Goal: Transaction & Acquisition: Book appointment/travel/reservation

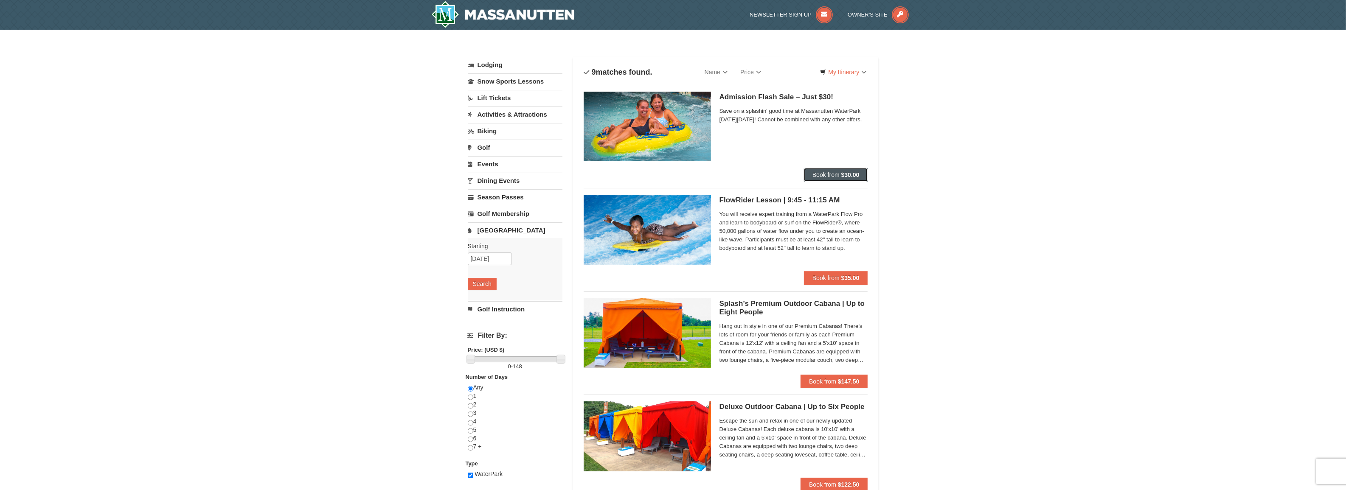
click at [832, 173] on span "Book from" at bounding box center [825, 174] width 27 height 7
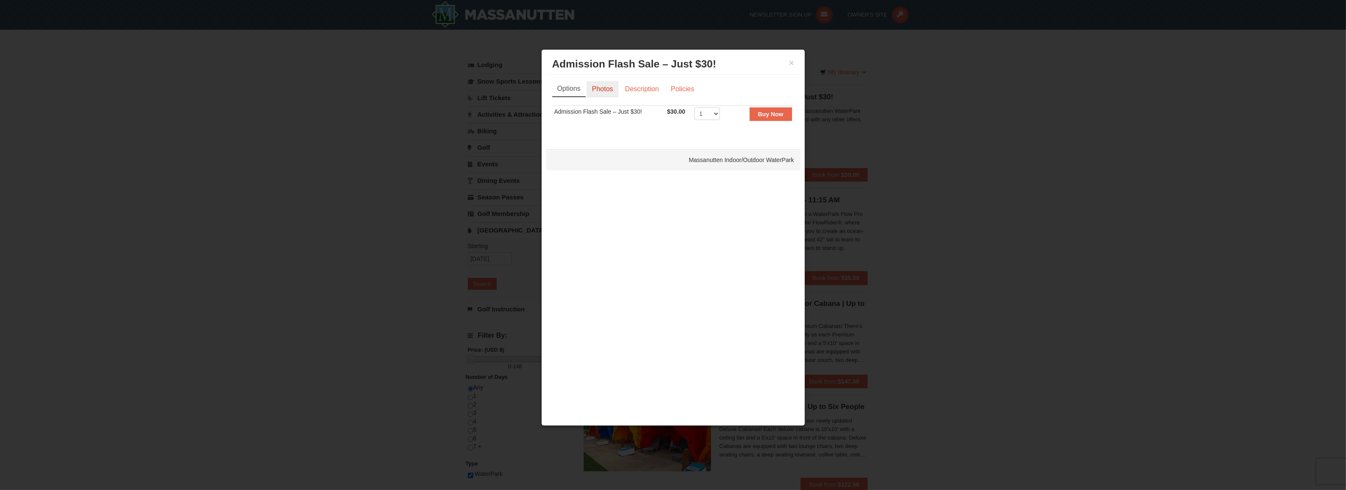
click at [602, 93] on link "Photos" at bounding box center [603, 89] width 32 height 16
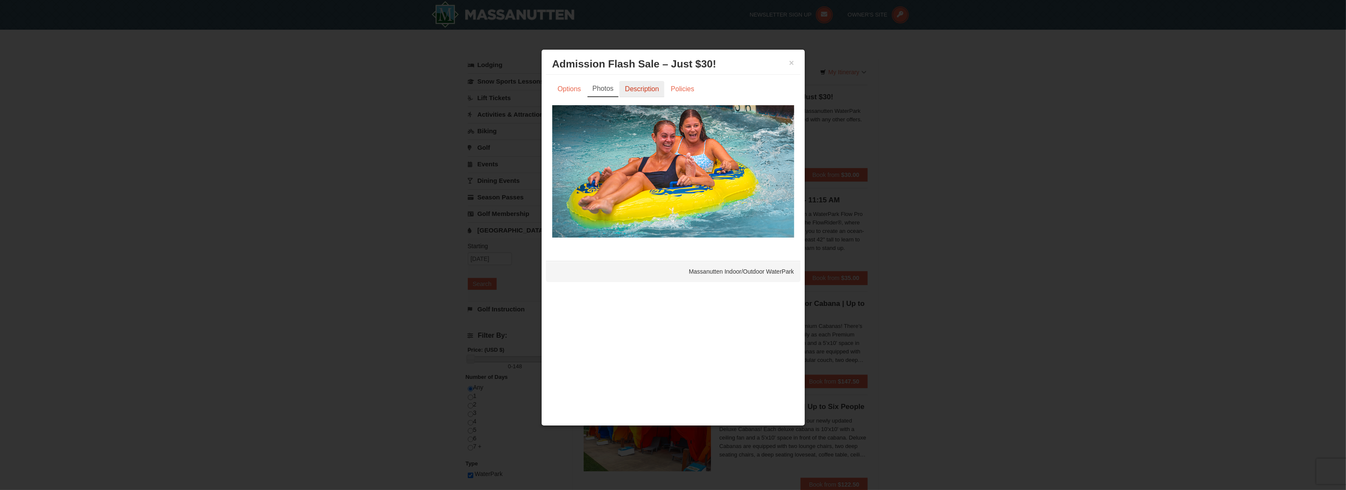
click at [642, 90] on link "Description" at bounding box center [641, 89] width 45 height 16
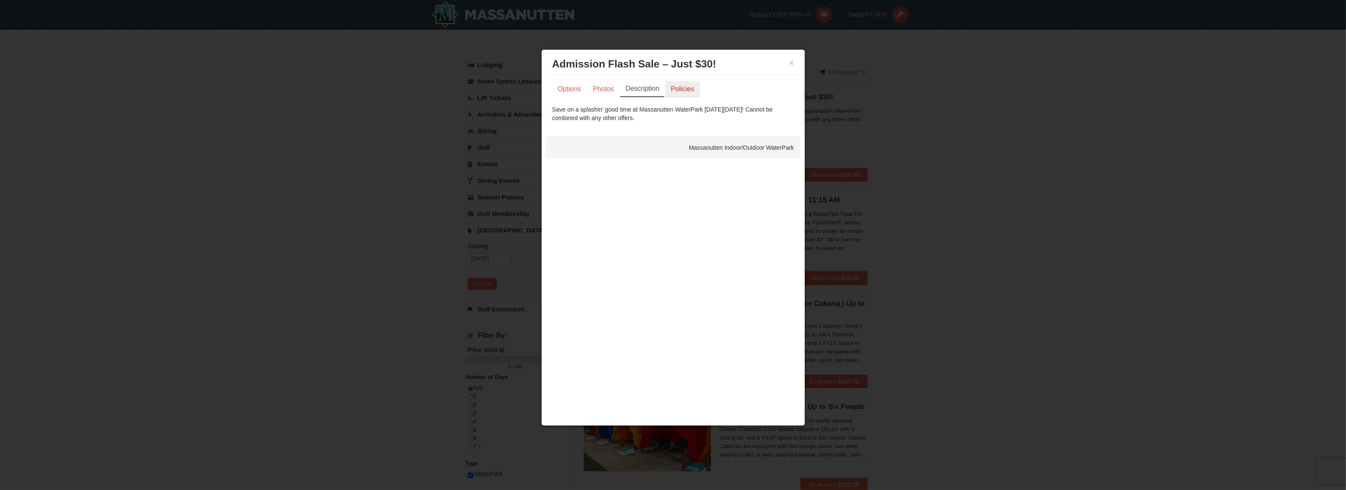
click at [684, 90] on link "Policies" at bounding box center [682, 89] width 34 height 16
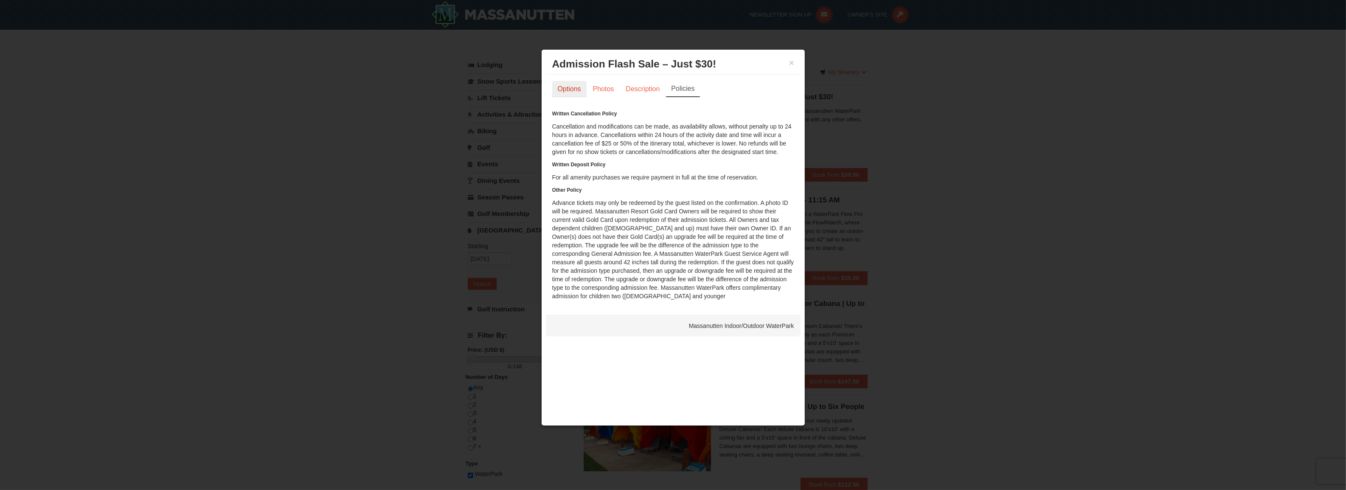
click at [567, 90] on link "Options" at bounding box center [569, 89] width 34 height 16
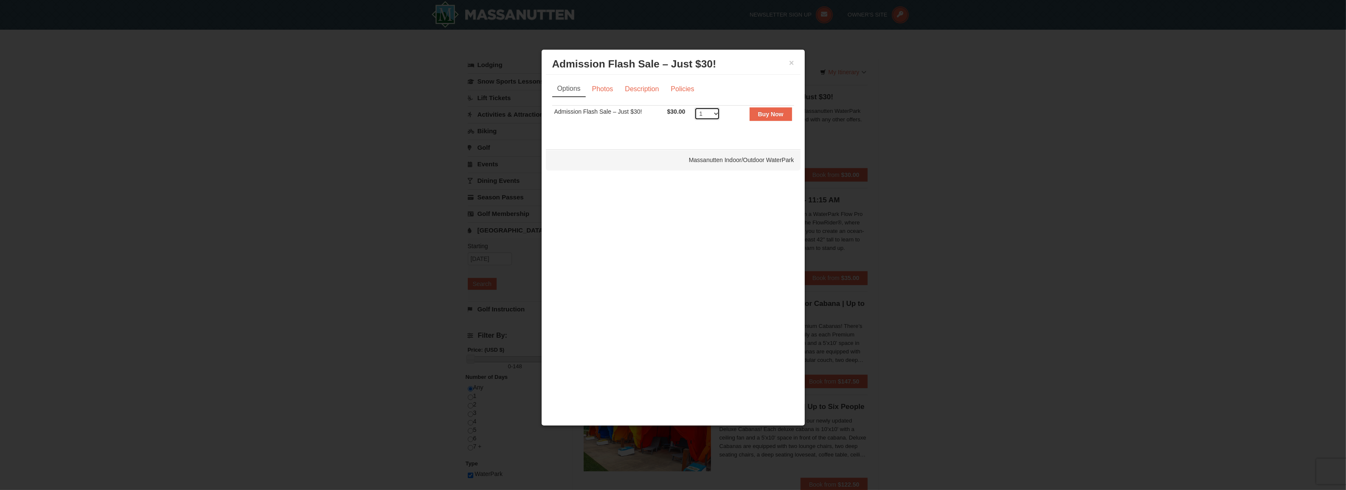
click at [717, 113] on select "1 2 3 4 5 6 7 8 9 10 11 12 13 14 15 16 17 18 19 20 21 22 23 24 25 26 27 28 29 3…" at bounding box center [706, 113] width 25 height 13
select select "4"
click at [694, 107] on select "1 2 3 4 5 6 7 8 9 10 11 12 13 14 15 16 17 18 19 20 21 22 23 24 25 26 27 28 29 3…" at bounding box center [706, 113] width 25 height 13
click at [766, 113] on strong "Buy Now" at bounding box center [770, 114] width 25 height 7
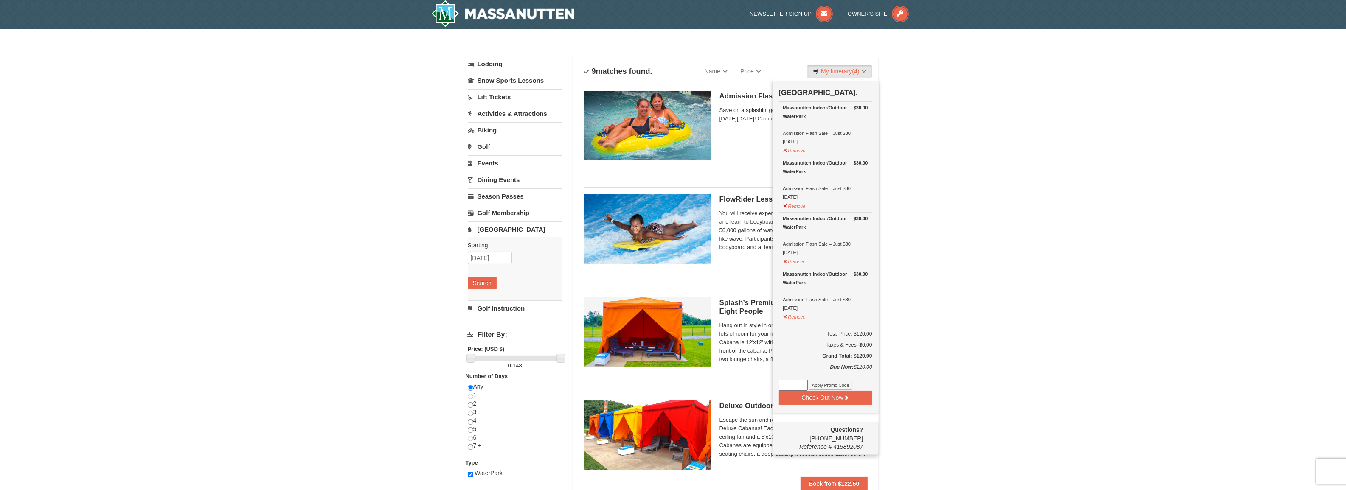
scroll to position [3, 0]
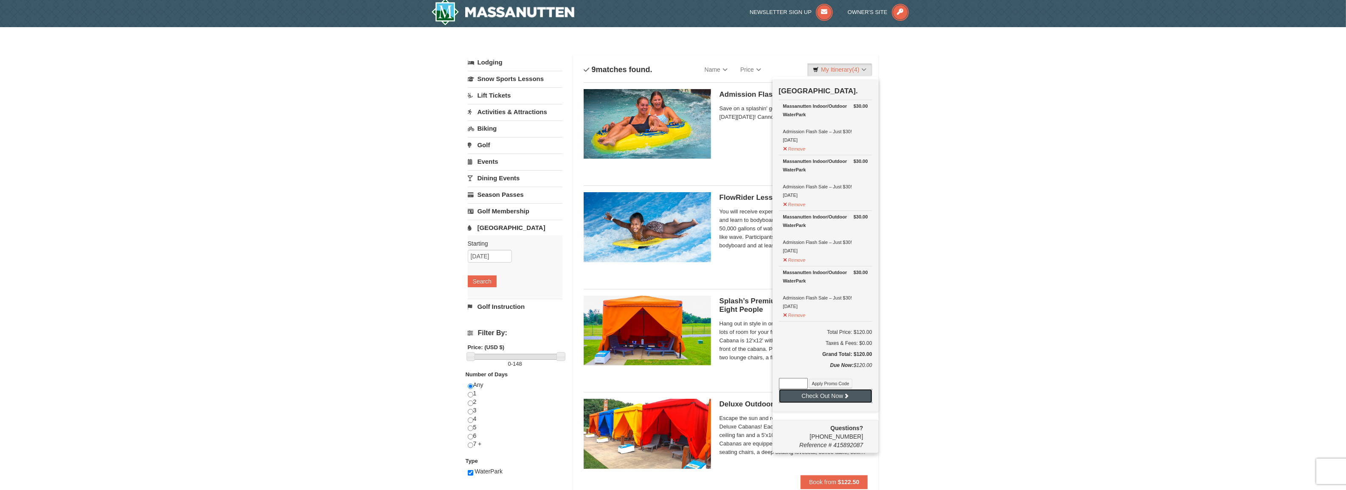
click at [806, 397] on button "Check Out Now" at bounding box center [825, 396] width 93 height 14
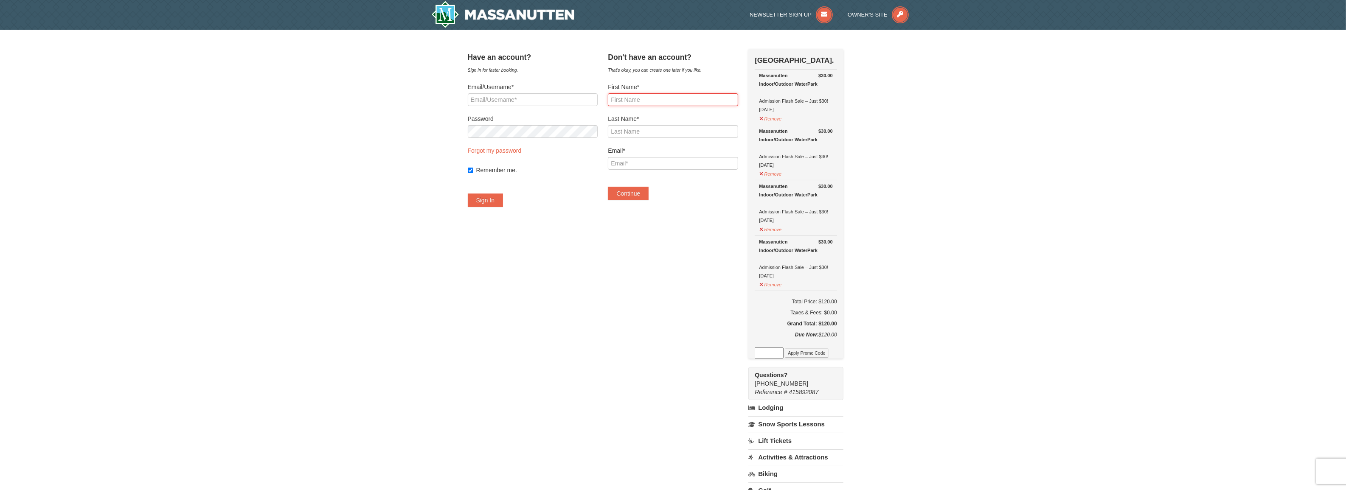
click at [635, 100] on input "First Name*" at bounding box center [673, 99] width 130 height 13
type input "PAM"
type input "BUTTNER"
type input "pbuttner28@gmail.com"
click at [632, 197] on button "Continue" at bounding box center [628, 194] width 41 height 14
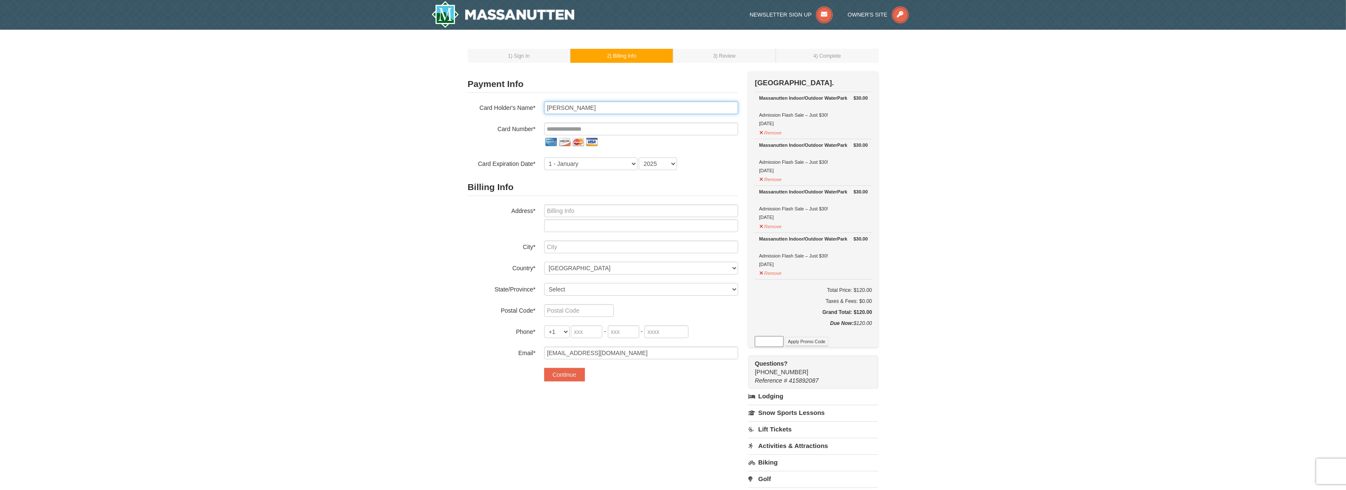
drag, startPoint x: 557, startPoint y: 105, endPoint x: 569, endPoint y: 107, distance: 11.6
click at [557, 105] on input "PAM BUTTNER" at bounding box center [641, 107] width 194 height 13
type input "PAMELA C BUTTNER"
click at [560, 128] on input "tel" at bounding box center [641, 129] width 194 height 13
type input "**********"
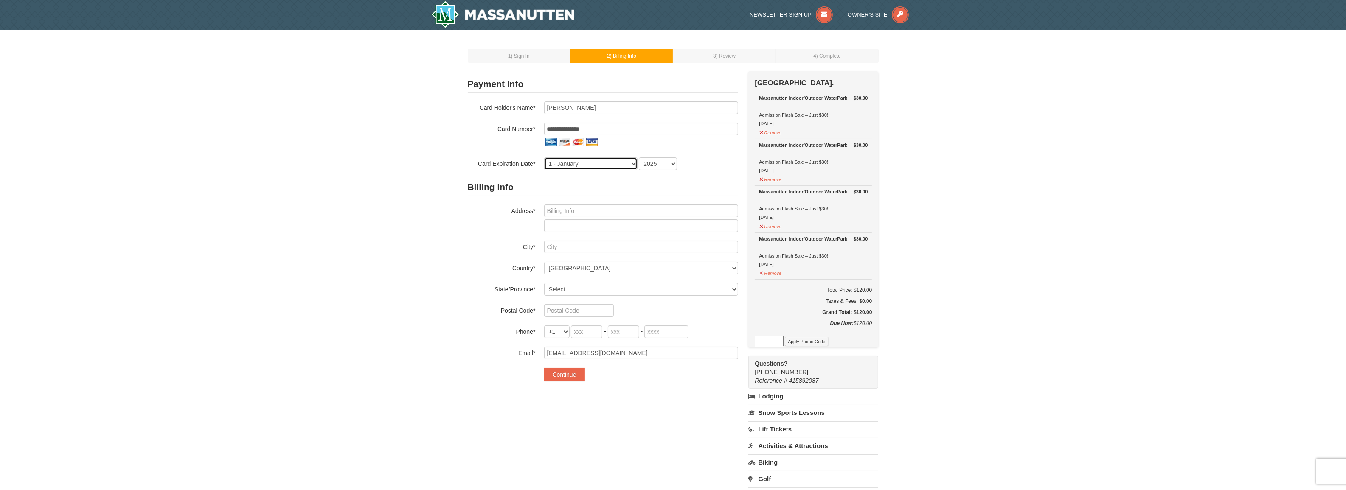
select select "3"
select select "2029"
click at [558, 210] on input "text" at bounding box center [641, 211] width 194 height 13
type input "10855 Spotswood Trail"
type input "ADVANCE MILLS-VA"
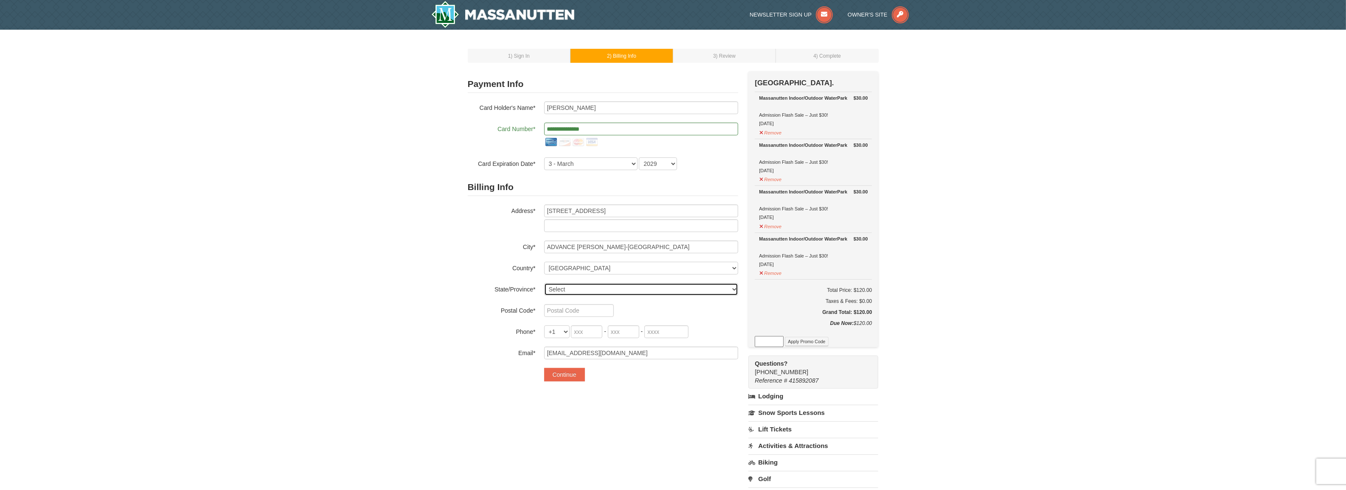
select select "VA"
type input "22968"
type input "434"
type input "960"
type input "5099"
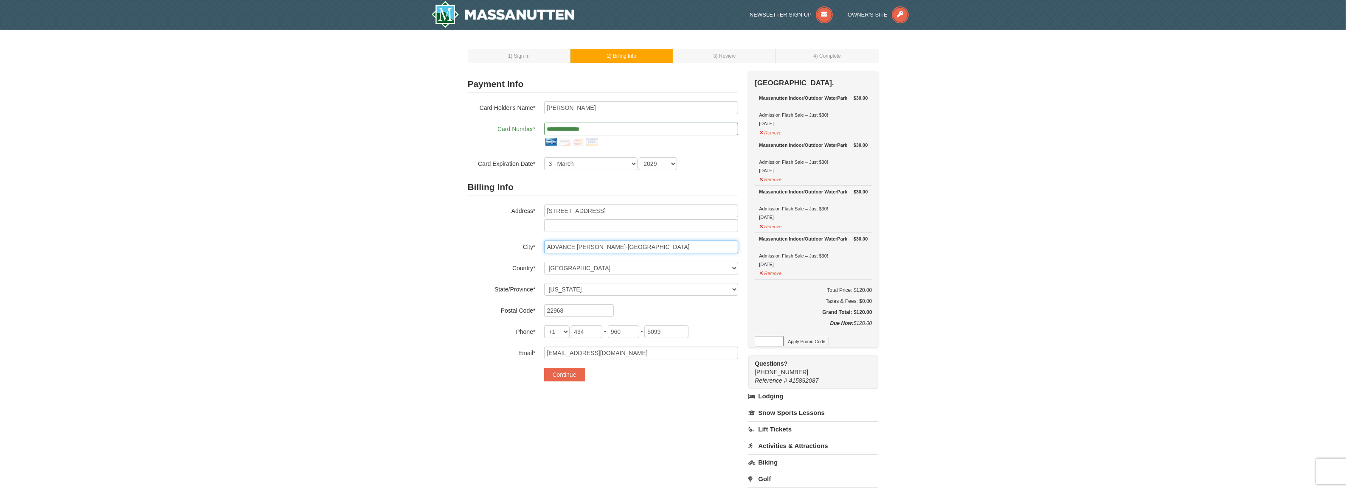
drag, startPoint x: 606, startPoint y: 247, endPoint x: 481, endPoint y: 240, distance: 125.8
click at [481, 240] on div "Billing Info Address* 10855 Spotswood Trail City* ADVANCE MILLS-VA Country* ---…" at bounding box center [603, 269] width 270 height 181
type input "Ruckersville"
click at [485, 254] on div "Billing Info Address* 10855 Spotswood Trail City* Ruckersville Country* ----- S…" at bounding box center [603, 269] width 270 height 181
drag, startPoint x: 665, startPoint y: 335, endPoint x: 583, endPoint y: 335, distance: 82.4
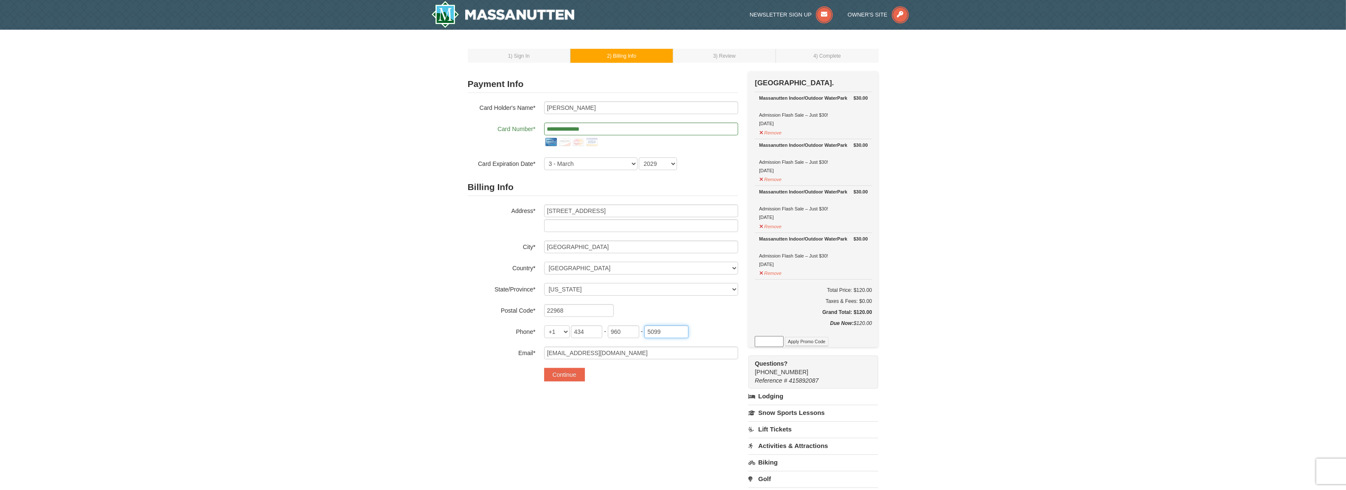
click at [583, 335] on span "434 - 960 - 5099" at bounding box center [630, 331] width 118 height 7
type input "2599"
click at [560, 374] on button "Continue" at bounding box center [564, 375] width 41 height 14
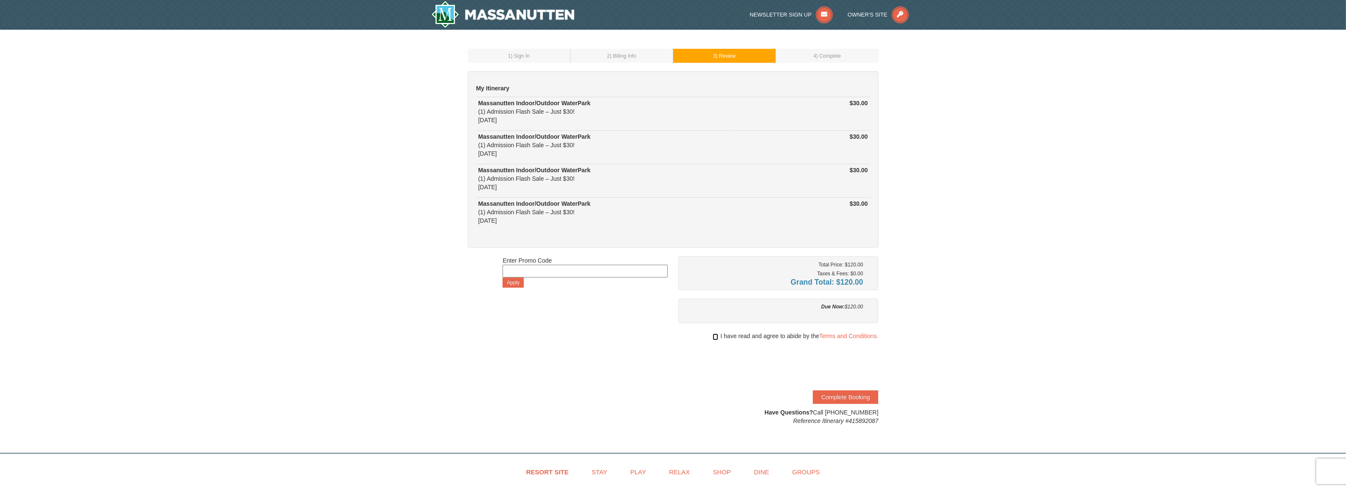
click at [716, 340] on input "checkbox" at bounding box center [716, 337] width 6 height 7
checkbox input "true"
click at [832, 398] on button "Complete Booking" at bounding box center [845, 398] width 65 height 14
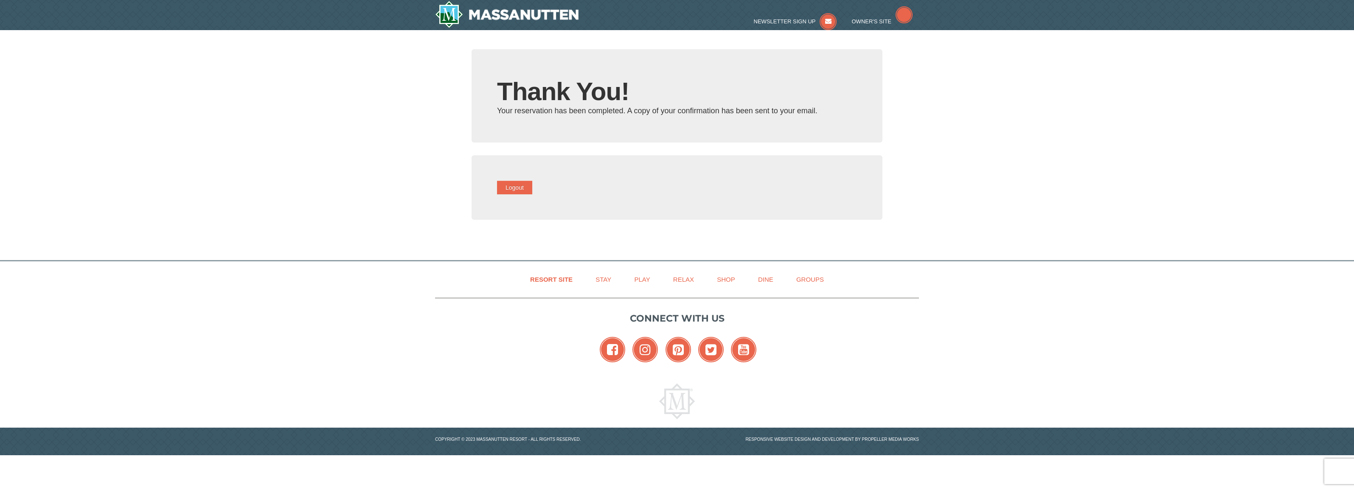
type input "[EMAIL_ADDRESS][DOMAIN_NAME]"
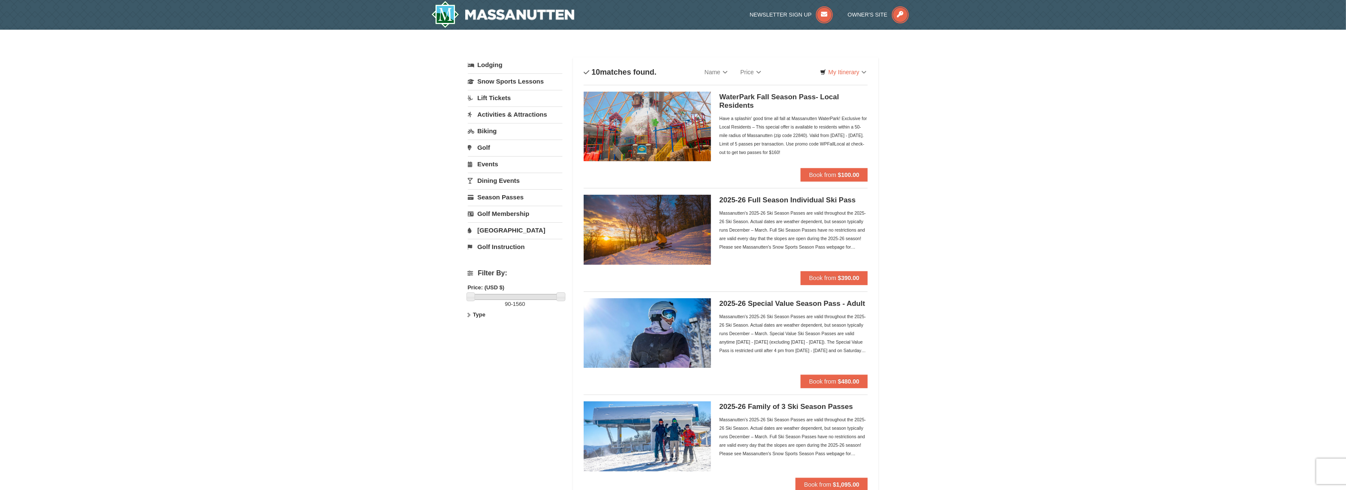
click at [483, 63] on link "Lodging" at bounding box center [515, 64] width 95 height 15
